Goal: Task Accomplishment & Management: Manage account settings

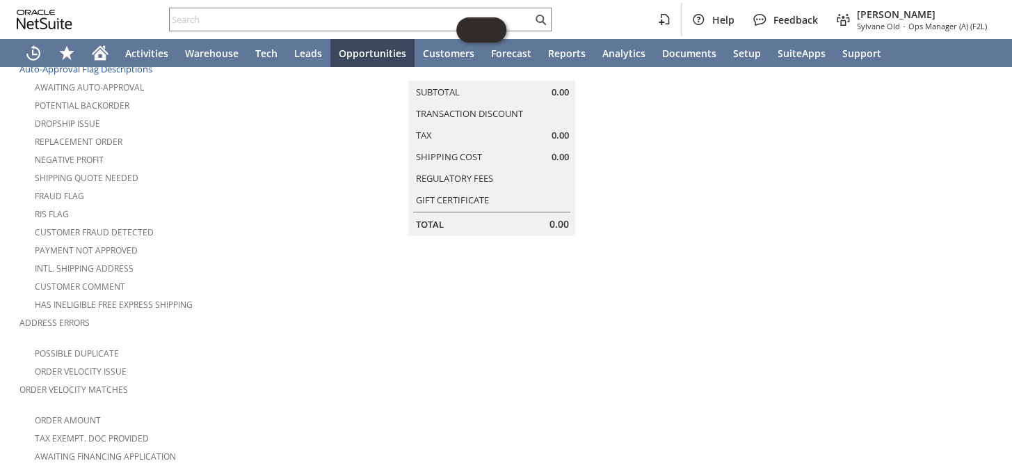
scroll to position [63, 0]
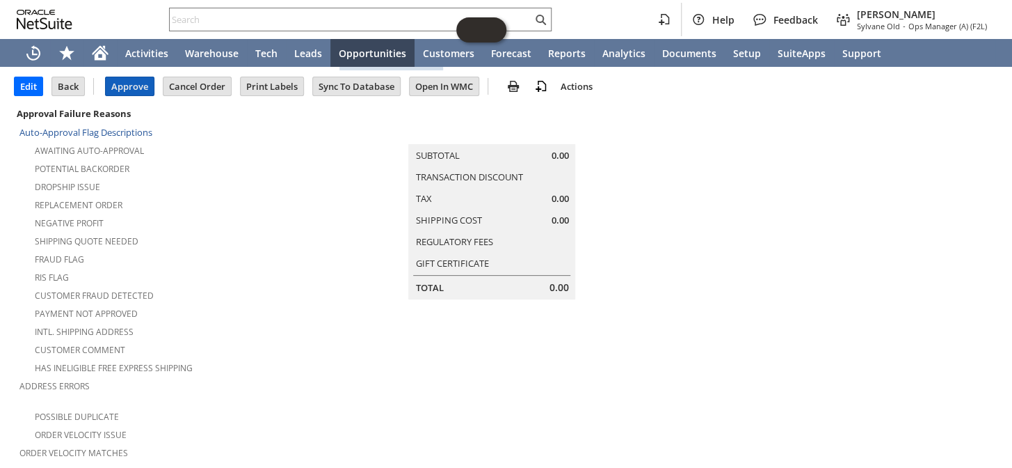
click at [134, 81] on input "Approve" at bounding box center [130, 86] width 48 height 18
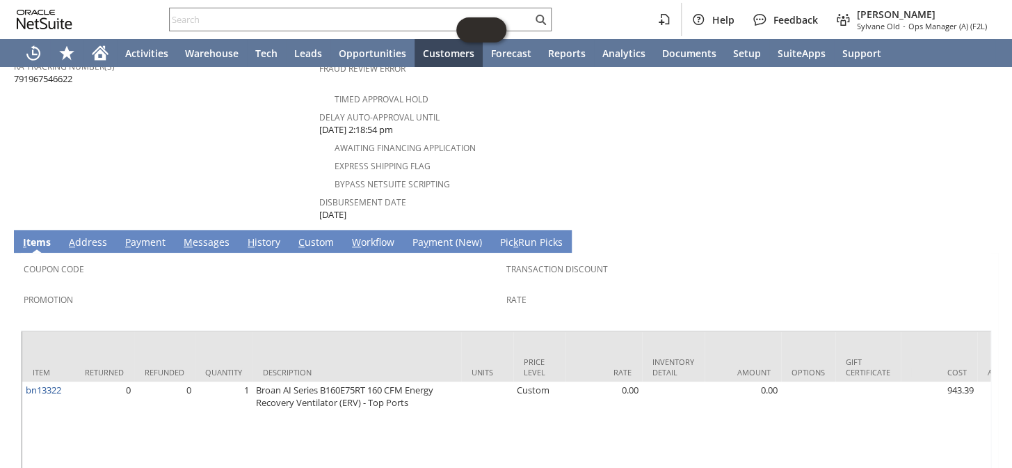
scroll to position [443, 0]
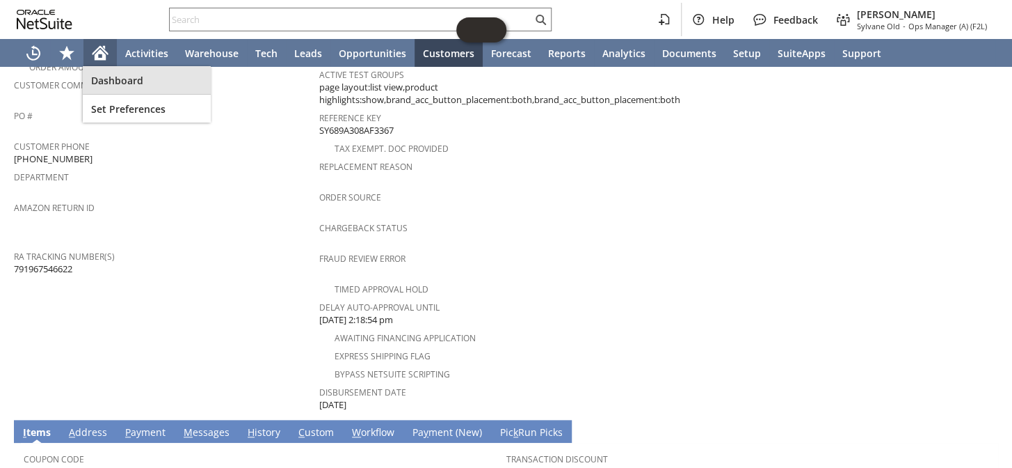
click at [109, 76] on span "Dashboard" at bounding box center [146, 80] width 111 height 13
